Goal: Transaction & Acquisition: Purchase product/service

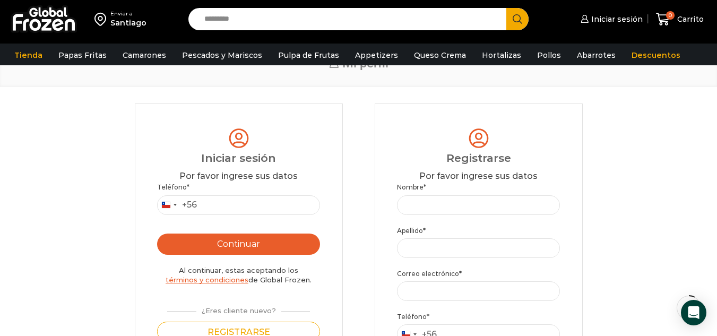
scroll to position [53, 0]
click at [244, 201] on input "Teléfono *" at bounding box center [238, 205] width 163 height 20
type input "*********"
click at [248, 241] on button "Continuar" at bounding box center [238, 243] width 163 height 21
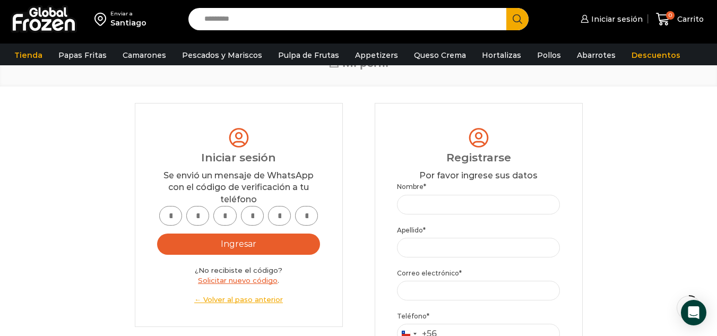
click at [171, 221] on input "text" at bounding box center [170, 216] width 23 height 20
type input "*"
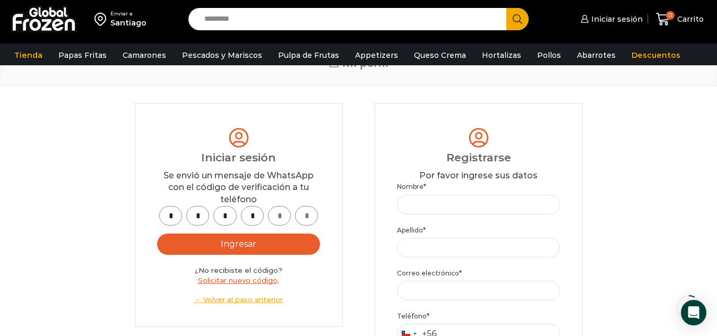
type input "*"
click at [244, 241] on button "Ingresar" at bounding box center [238, 243] width 163 height 21
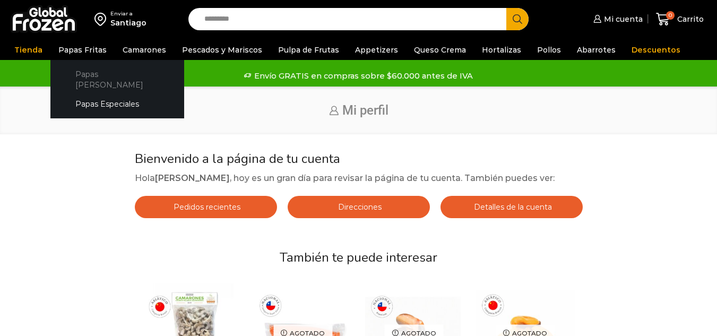
click at [93, 74] on link "Papas [PERSON_NAME]" at bounding box center [117, 79] width 113 height 30
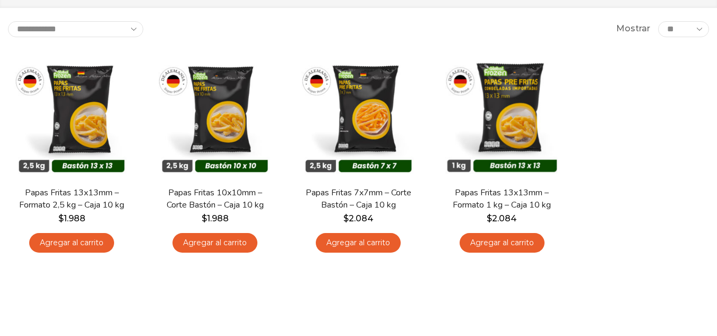
scroll to position [106, 0]
click at [210, 243] on link "Agregar al carrito" at bounding box center [214, 243] width 85 height 20
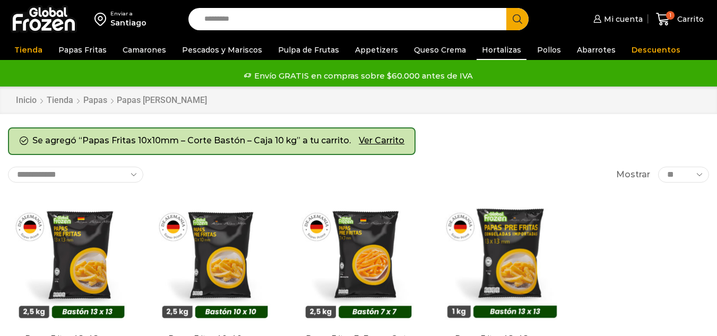
click at [499, 47] on link "Hortalizas" at bounding box center [502, 50] width 50 height 20
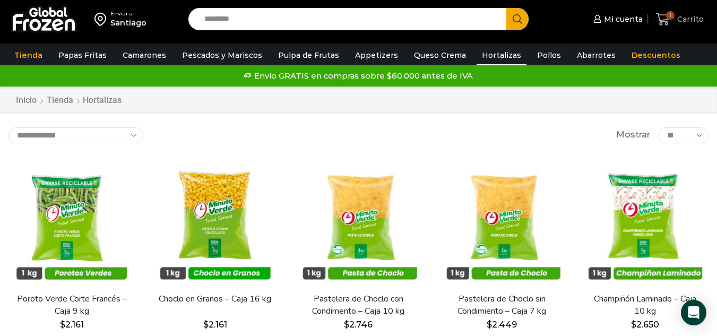
click at [666, 16] on icon at bounding box center [663, 19] width 14 height 14
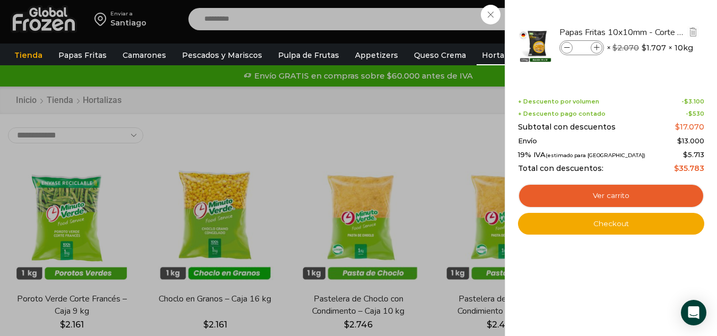
click at [587, 48] on input "*" at bounding box center [582, 48] width 16 height 12
drag, startPoint x: 587, startPoint y: 48, endPoint x: 576, endPoint y: 46, distance: 10.8
click at [576, 46] on input "*" at bounding box center [582, 48] width 16 height 12
click at [592, 46] on span at bounding box center [597, 48] width 12 height 12
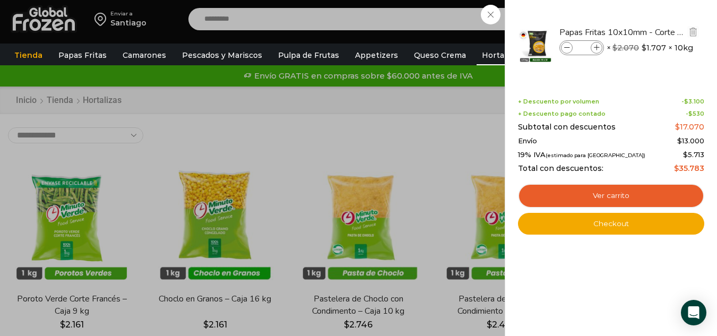
click at [592, 46] on span at bounding box center [597, 48] width 12 height 12
type input "*"
click at [627, 85] on div "Shopping cart (4) + Descuento por volumen - $ 12.400 + Descuento pago contado -…" at bounding box center [611, 158] width 186 height 152
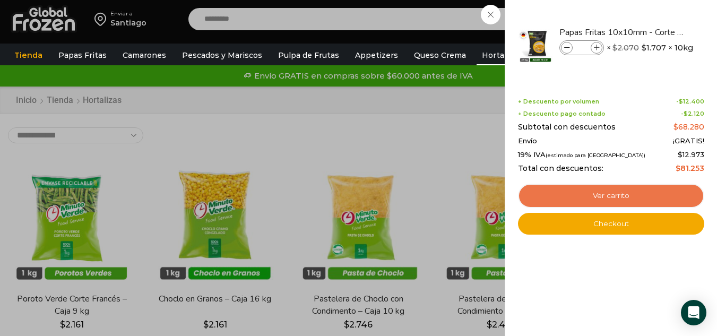
click at [615, 194] on link "Ver carrito" at bounding box center [611, 196] width 186 height 24
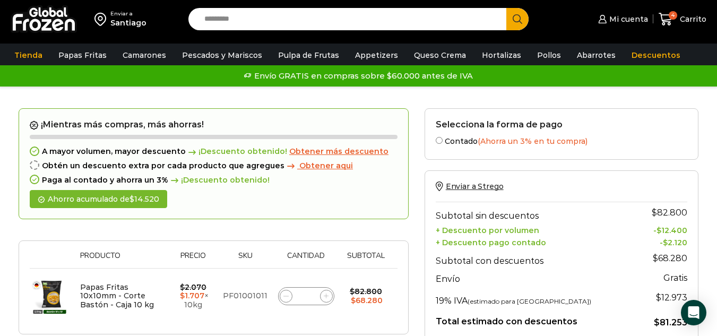
click at [318, 150] on span "Obtener más descuento" at bounding box center [338, 151] width 99 height 10
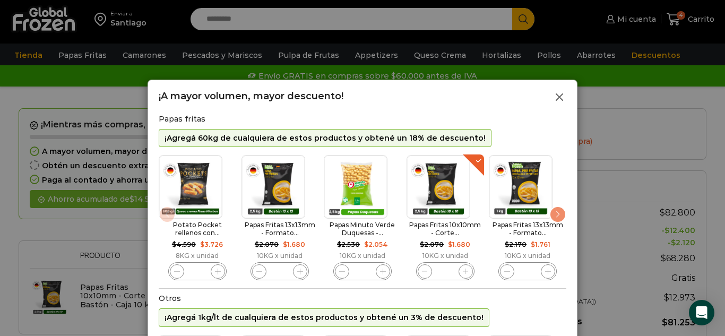
click at [558, 99] on icon at bounding box center [559, 97] width 13 height 13
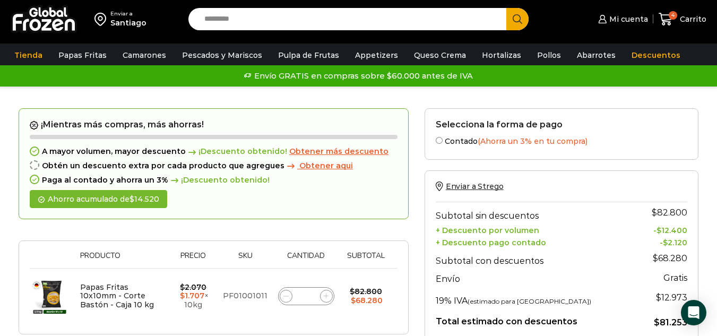
click at [324, 297] on icon at bounding box center [326, 295] width 5 height 5
type input "*"
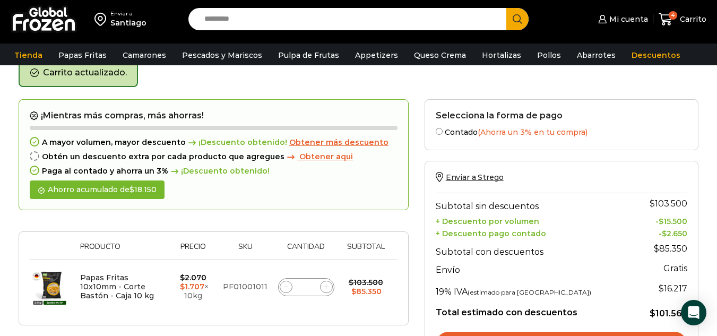
scroll to position [55, 0]
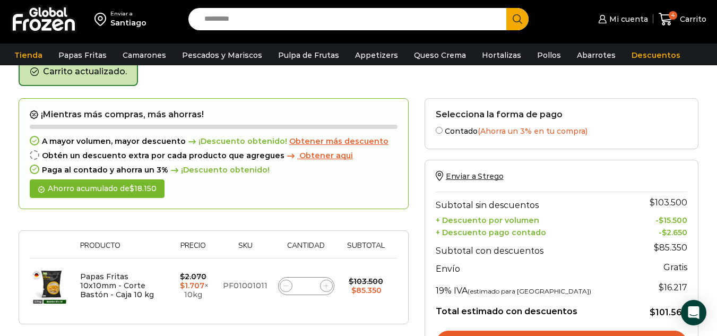
click at [327, 288] on icon at bounding box center [326, 285] width 5 height 5
type input "*"
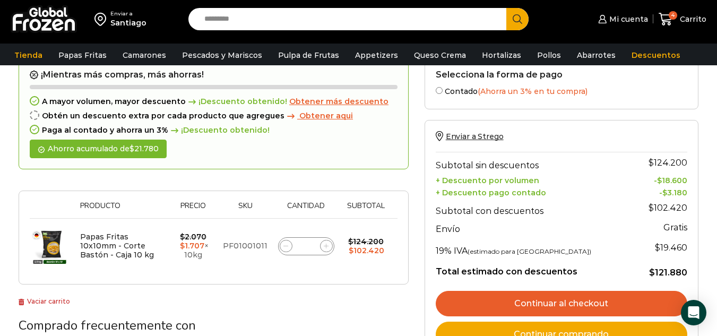
scroll to position [113, 0]
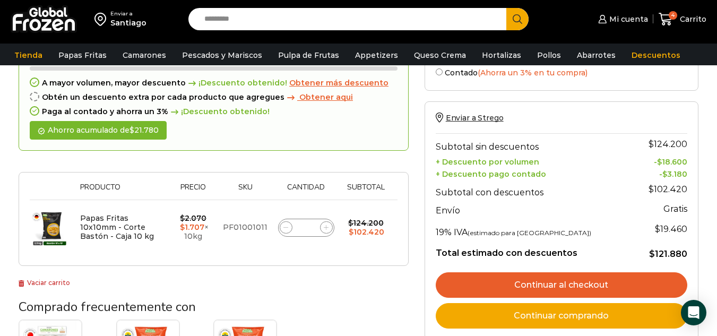
click at [326, 229] on icon at bounding box center [326, 227] width 5 height 5
type input "*"
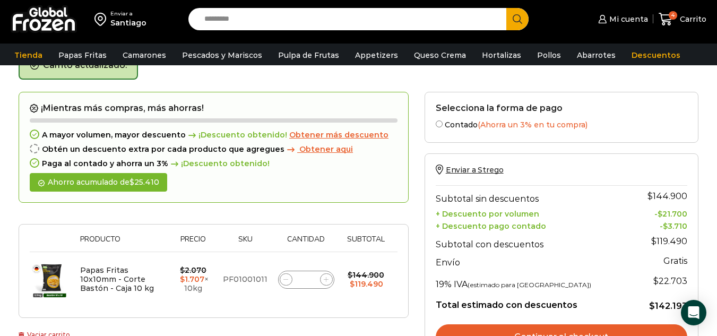
scroll to position [60, 0]
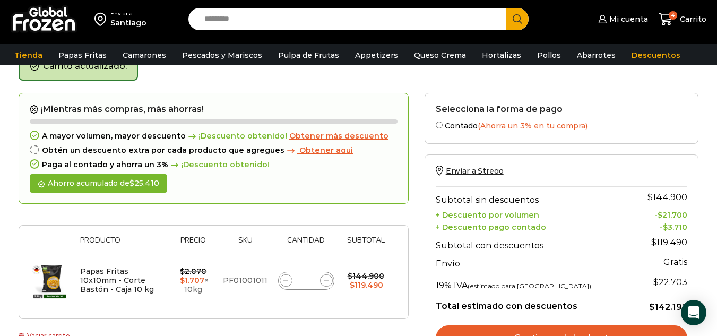
click at [307, 276] on input "*" at bounding box center [306, 280] width 15 height 15
drag, startPoint x: 307, startPoint y: 276, endPoint x: 313, endPoint y: 278, distance: 5.9
click at [305, 279] on input "*" at bounding box center [306, 280] width 15 height 15
click at [313, 278] on input "*" at bounding box center [306, 280] width 15 height 15
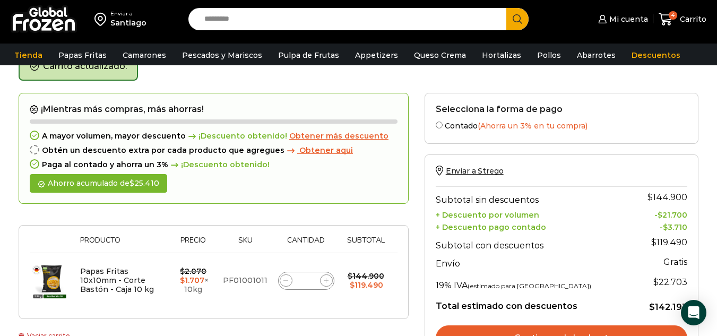
click at [310, 280] on input "*" at bounding box center [306, 280] width 15 height 15
drag, startPoint x: 309, startPoint y: 280, endPoint x: 300, endPoint y: 281, distance: 8.6
click at [300, 281] on input "*" at bounding box center [306, 280] width 15 height 15
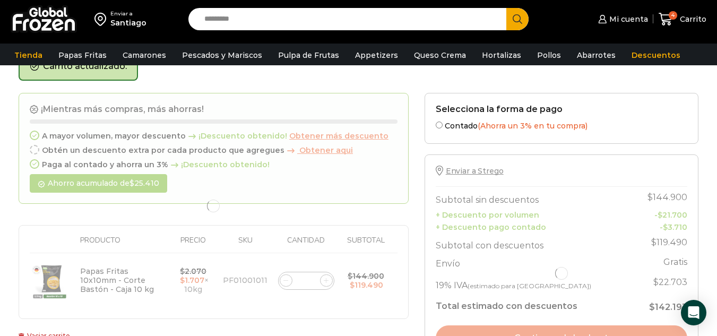
type input "*"
click at [292, 297] on div at bounding box center [214, 206] width 390 height 227
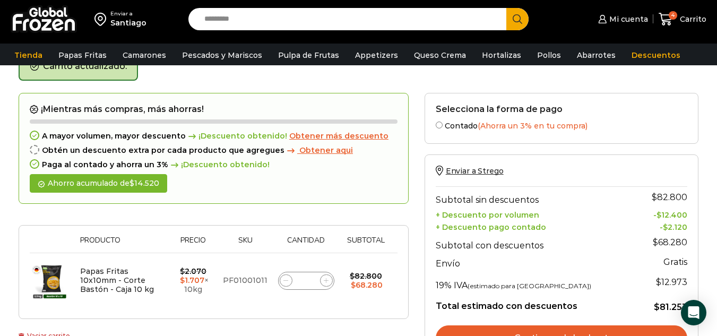
click at [295, 136] on span "Obtener más descuento" at bounding box center [338, 136] width 99 height 10
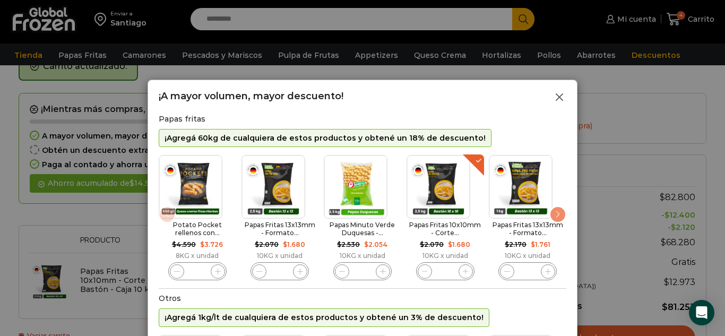
click at [557, 93] on icon at bounding box center [559, 97] width 13 height 13
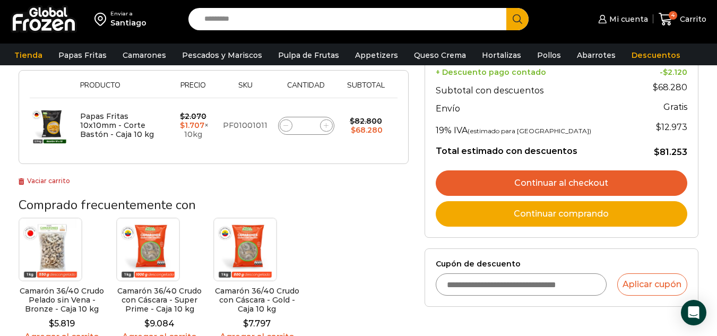
scroll to position [219, 0]
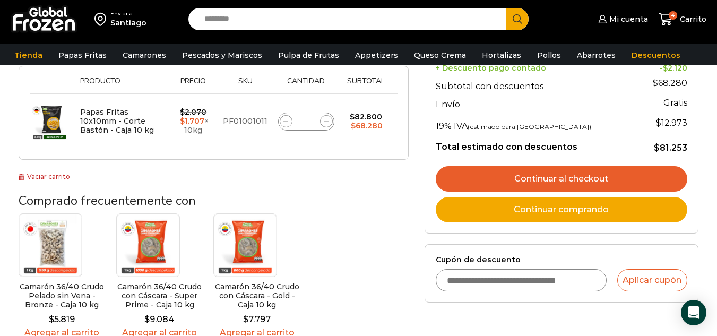
click at [568, 174] on link "Continuar al checkout" at bounding box center [562, 178] width 252 height 25
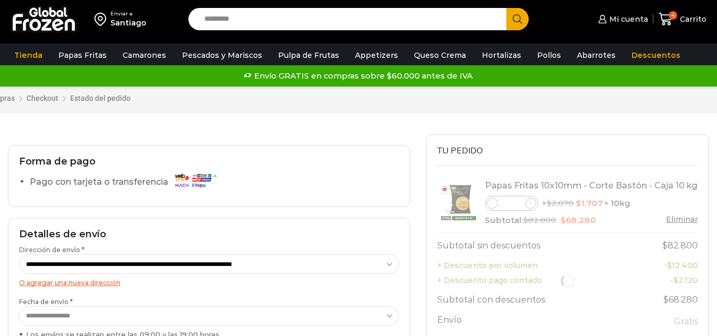
select select "*"
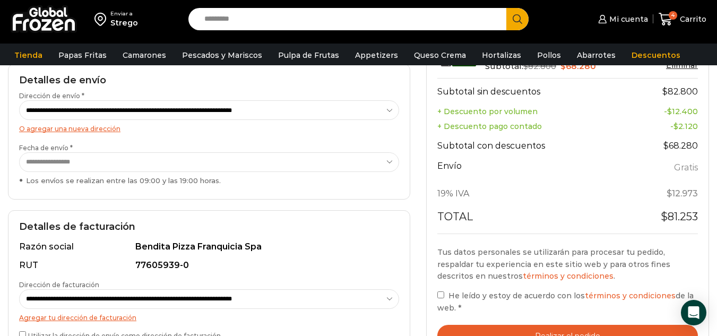
scroll to position [212, 0]
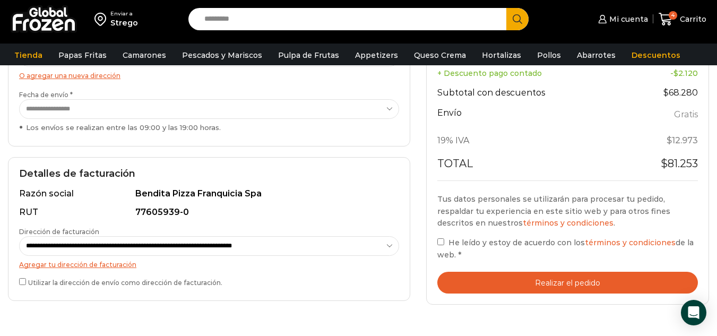
click at [544, 280] on button "Realizar el pedido" at bounding box center [567, 283] width 261 height 22
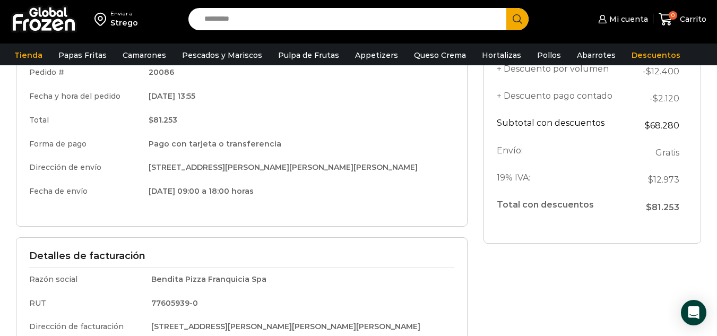
scroll to position [159, 0]
